Goal: Transaction & Acquisition: Purchase product/service

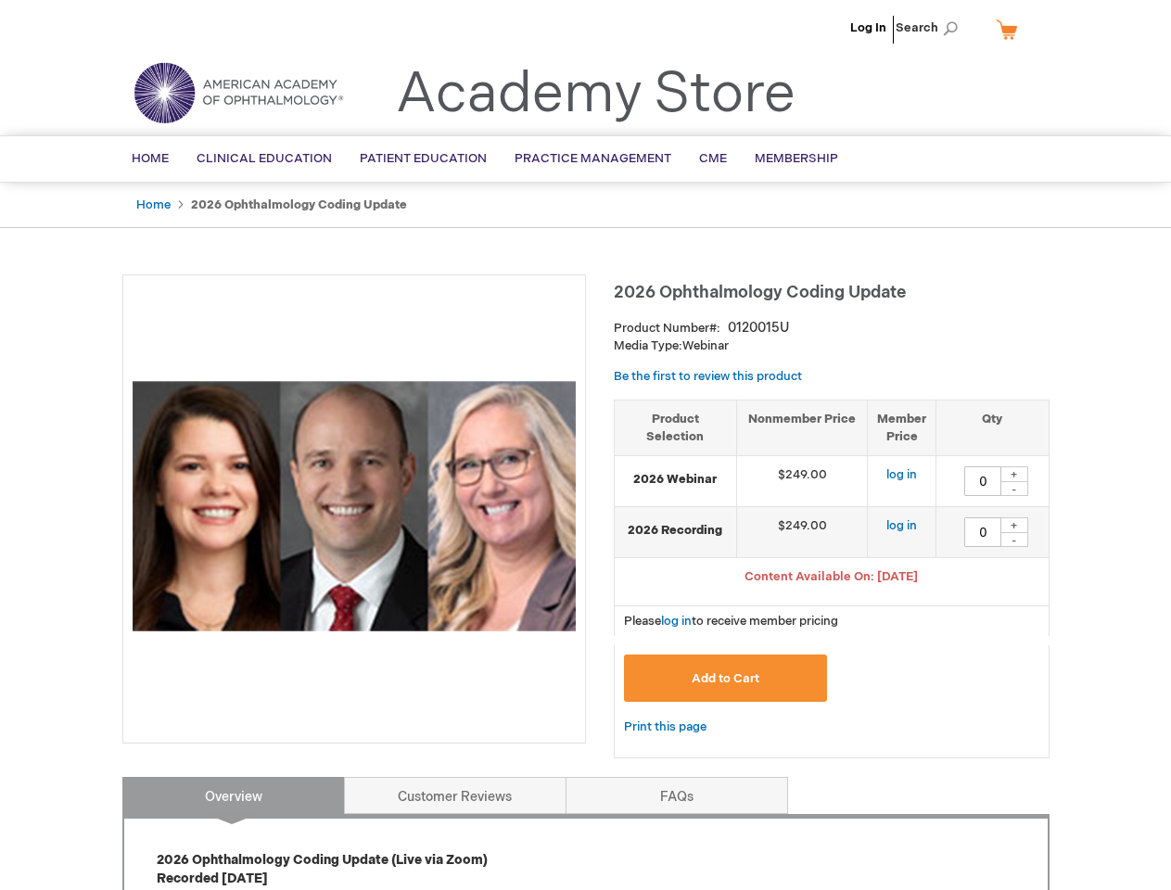
click at [585, 445] on div at bounding box center [354, 508] width 464 height 469
click at [932, 28] on span "Search" at bounding box center [931, 27] width 70 height 37
click at [832, 579] on span "Content Available On: [DATE]" at bounding box center [830, 576] width 173 height 15
click at [1014, 474] on div "+" at bounding box center [1014, 474] width 28 height 16
click at [1014, 489] on div "-" at bounding box center [1014, 488] width 28 height 15
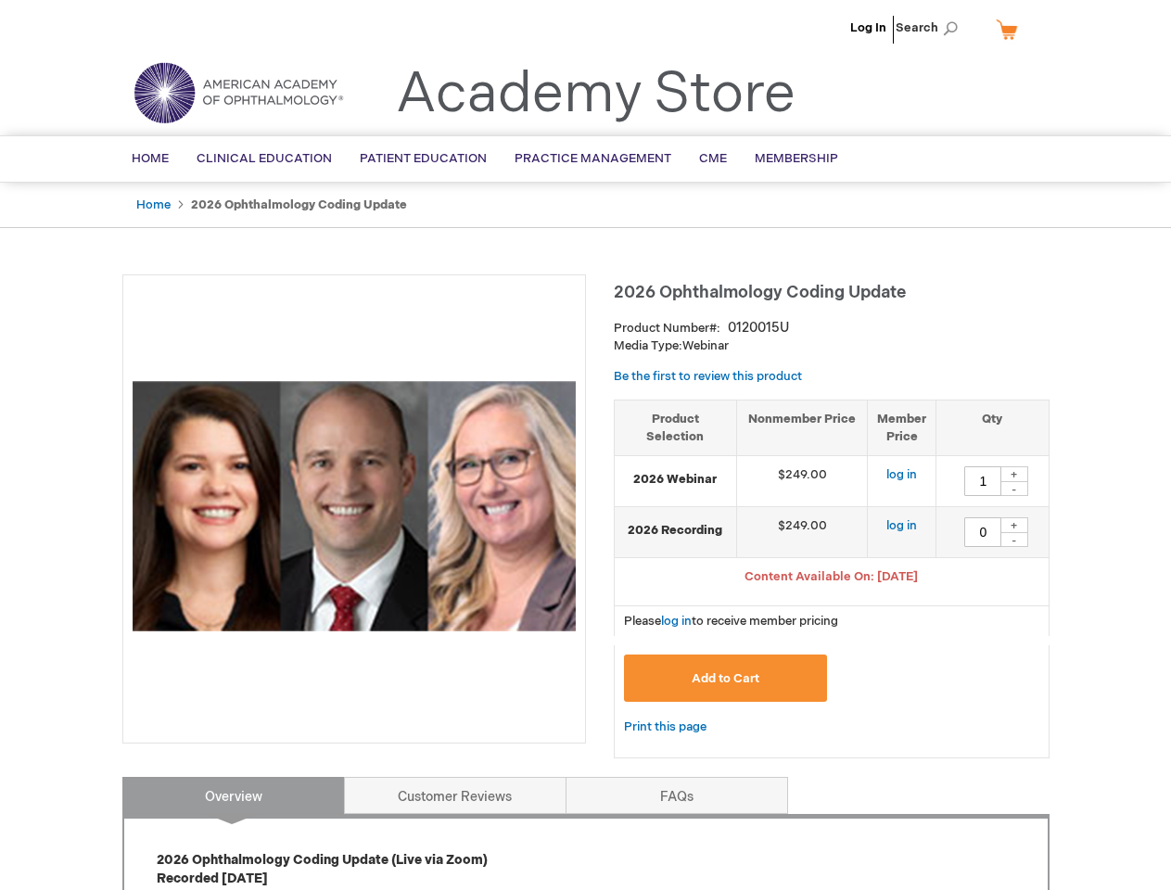
type input "0"
click at [1014, 525] on div "+" at bounding box center [1014, 525] width 28 height 16
click at [1014, 540] on div "-" at bounding box center [1014, 539] width 28 height 15
type input "0"
